Goal: Information Seeking & Learning: Learn about a topic

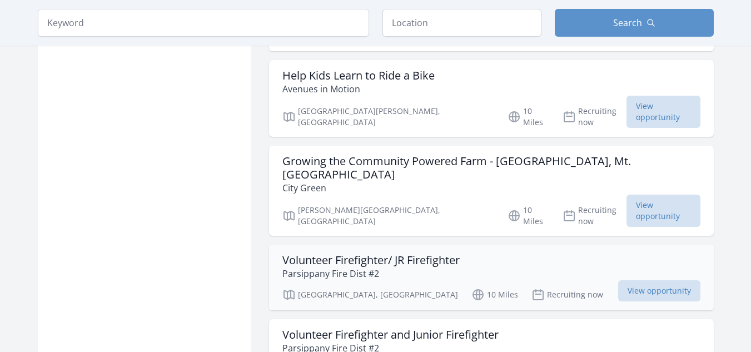
scroll to position [890, 0]
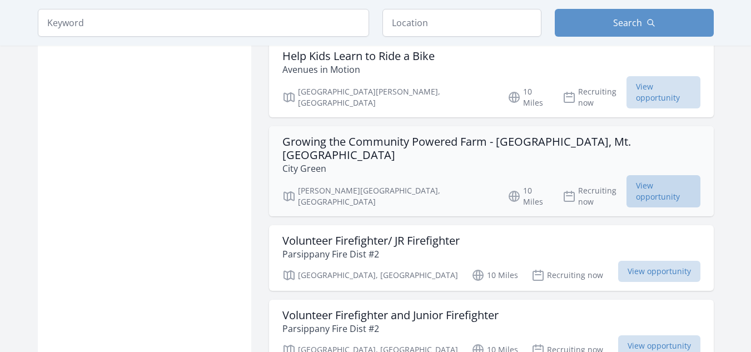
click at [664, 175] on span "View opportunity" at bounding box center [664, 191] width 74 height 32
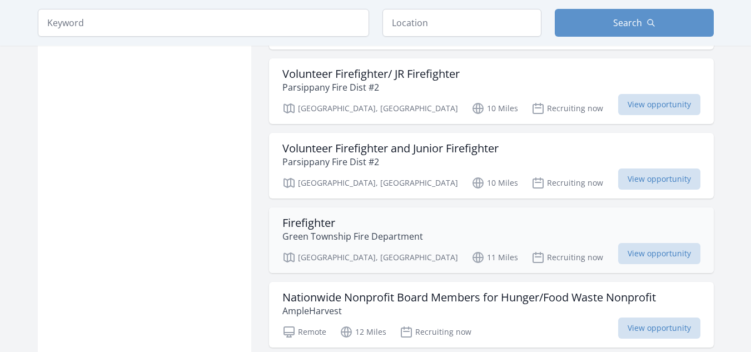
scroll to position [1112, 0]
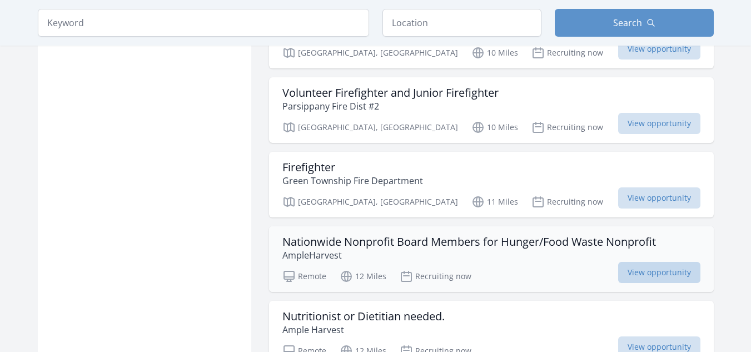
click at [638, 262] on span "View opportunity" at bounding box center [659, 272] width 82 height 21
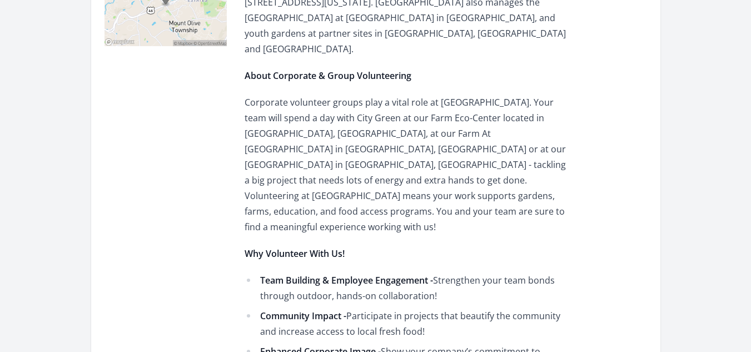
scroll to position [445, 0]
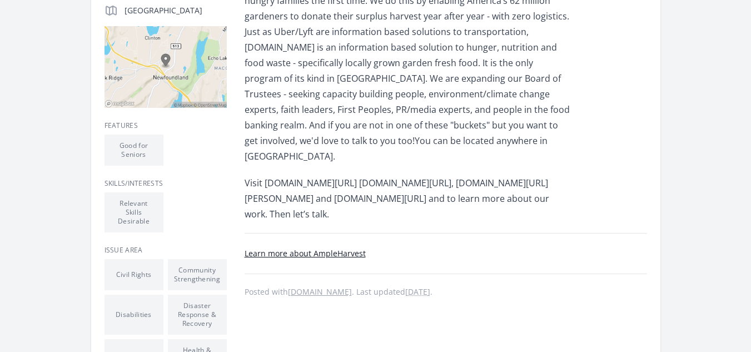
scroll to position [334, 0]
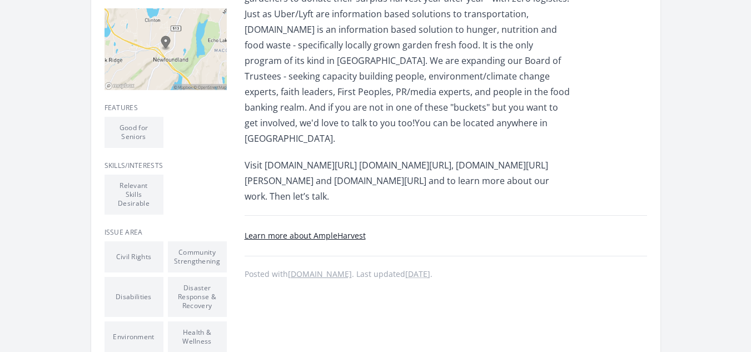
click at [269, 237] on link "Learn more about AmpleHarvest" at bounding box center [305, 235] width 121 height 11
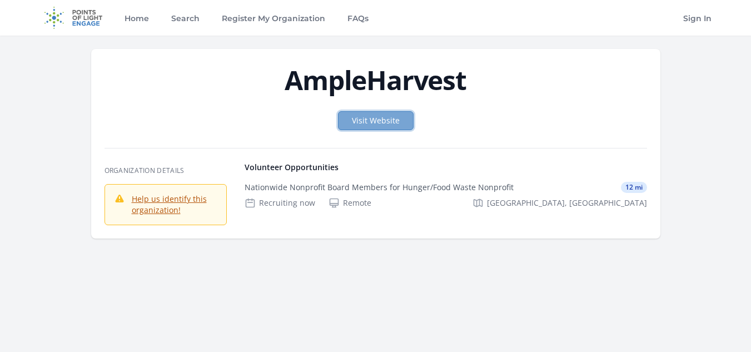
click at [396, 119] on link "Visit Website" at bounding box center [376, 120] width 76 height 19
